Goal: Transaction & Acquisition: Purchase product/service

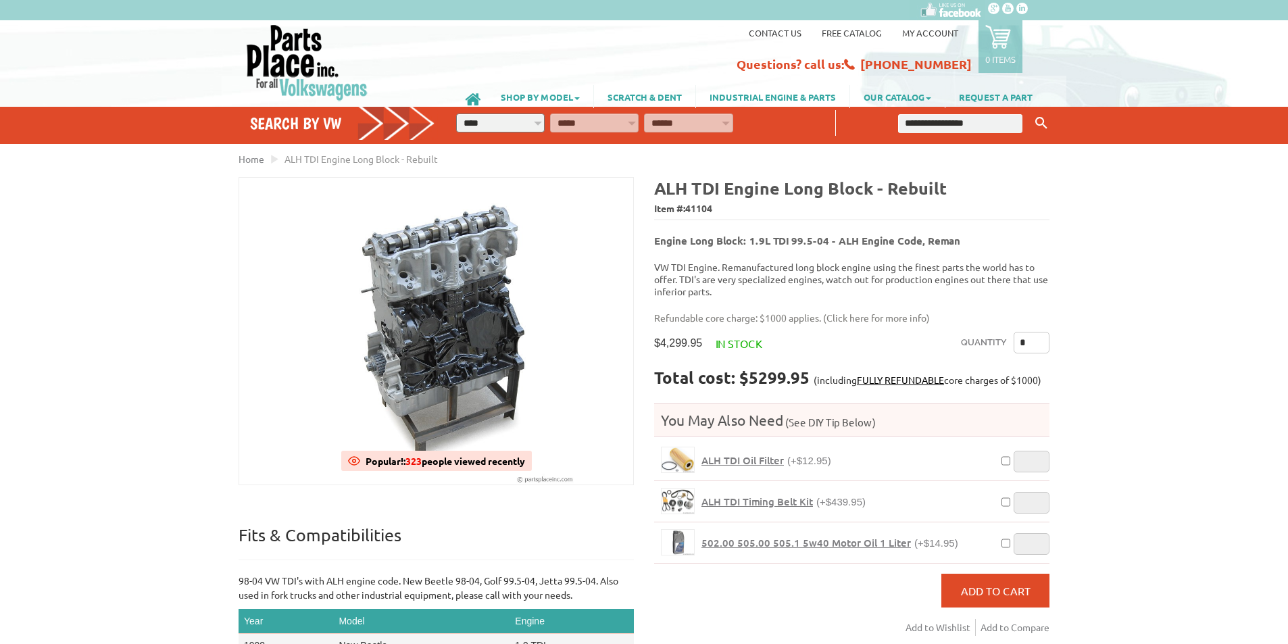
click at [966, 124] on input "text" at bounding box center [960, 123] width 124 height 19
type input "*****"
click at [1031, 112] on button "Keyword Search" at bounding box center [1041, 123] width 20 height 22
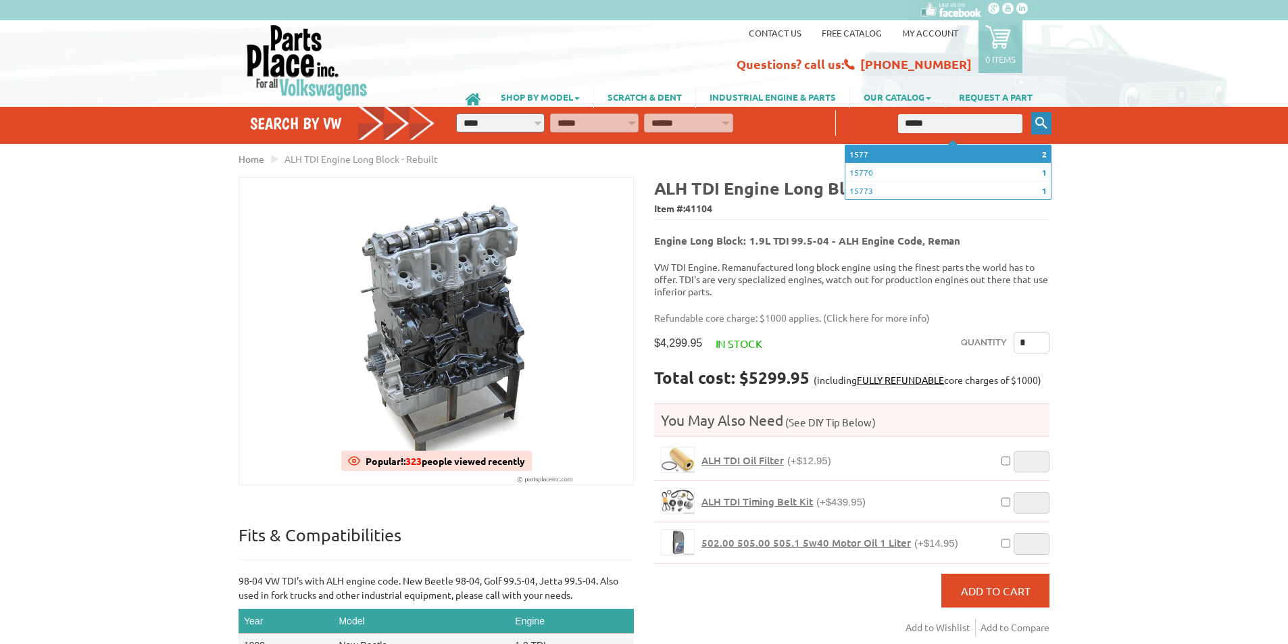
click at [1039, 123] on icon "Keyword Search" at bounding box center [1041, 123] width 12 height 12
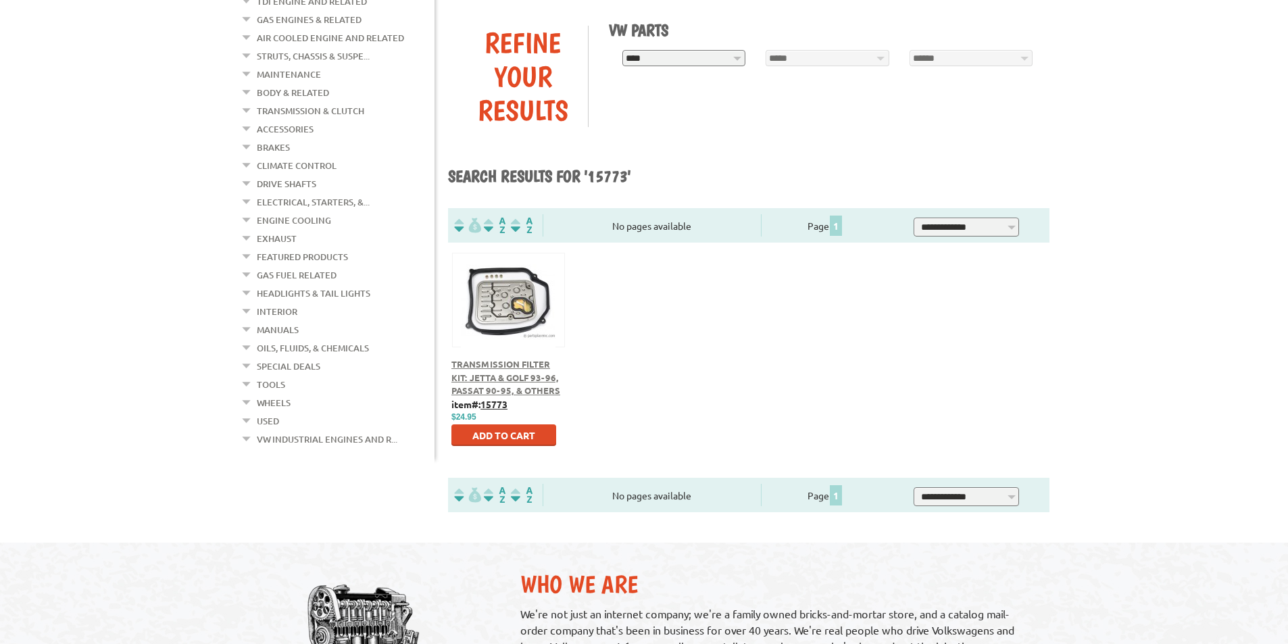
scroll to position [203, 0]
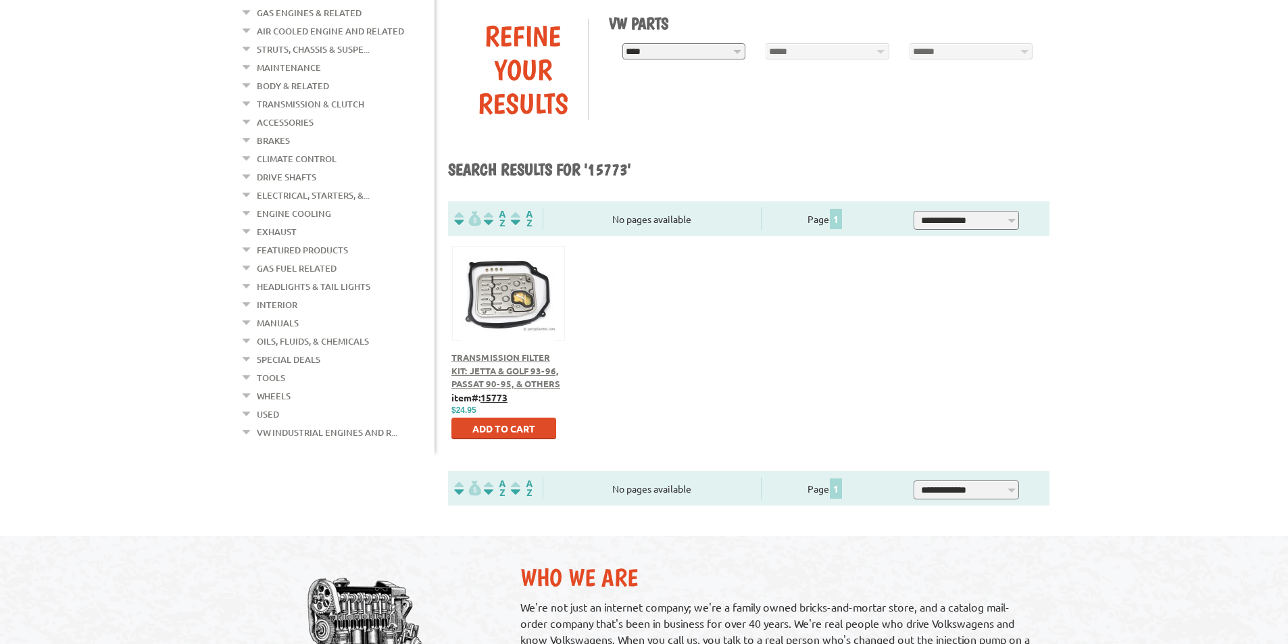
click at [489, 294] on button at bounding box center [508, 291] width 87 height 23
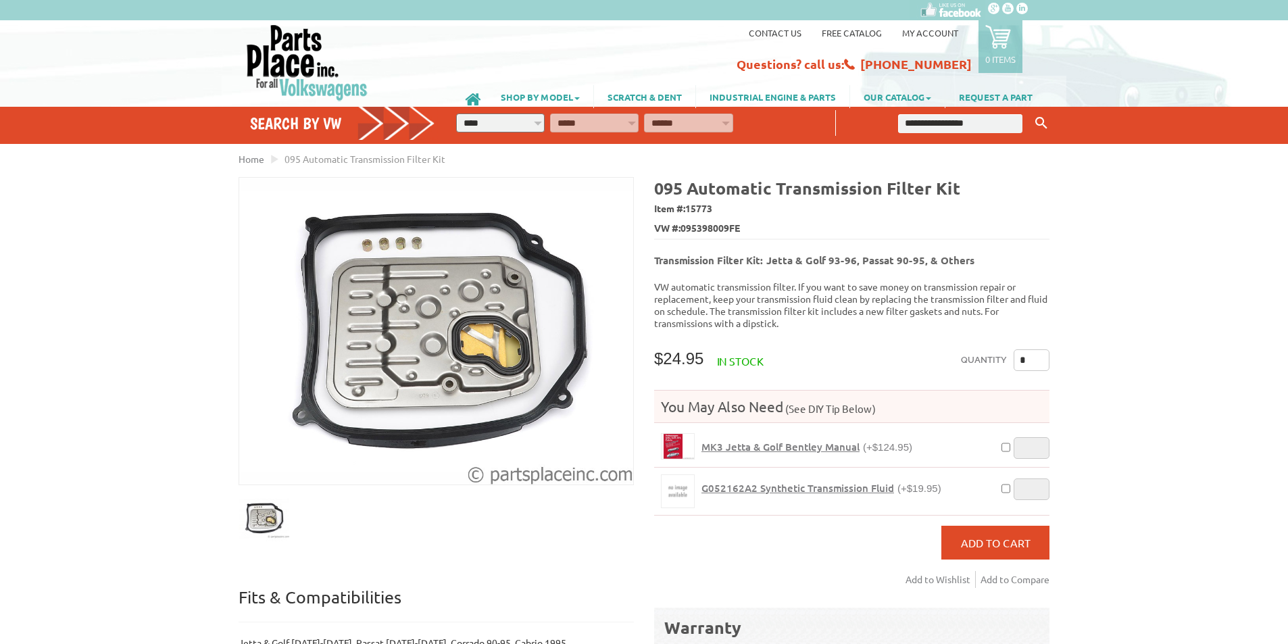
click at [988, 122] on input "text" at bounding box center [960, 123] width 124 height 19
type input "*****"
click at [1031, 112] on button "Keyword Search" at bounding box center [1041, 123] width 20 height 22
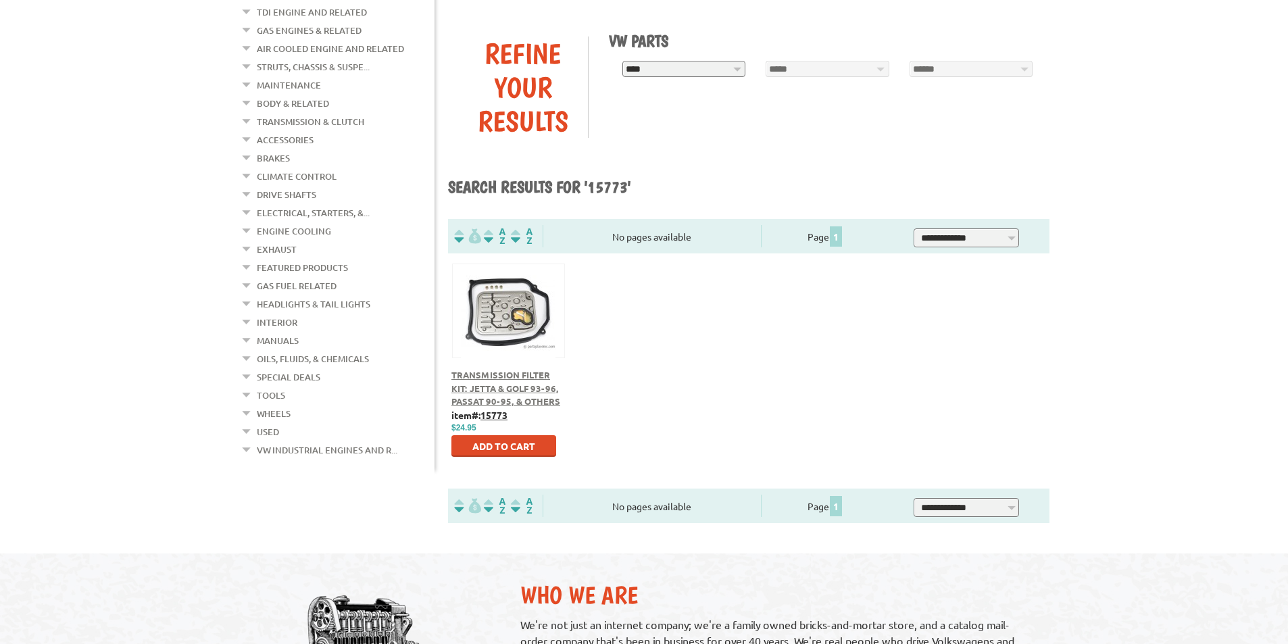
scroll to position [203, 0]
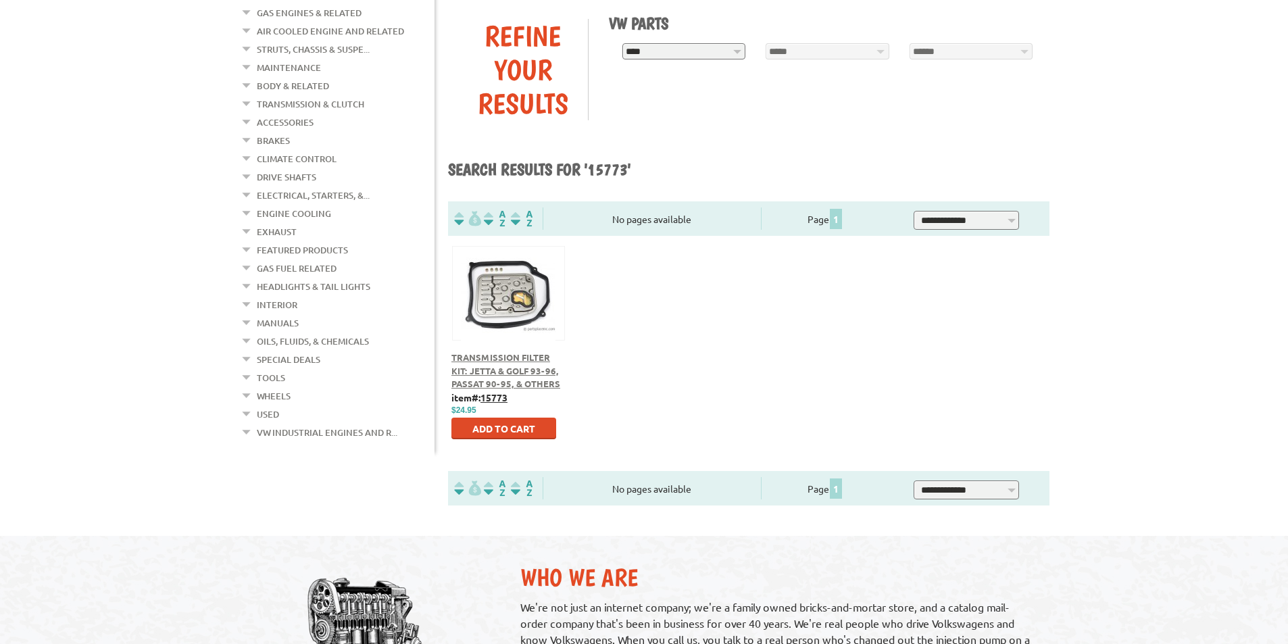
click at [508, 287] on button at bounding box center [508, 291] width 87 height 23
